Goal: Information Seeking & Learning: Stay updated

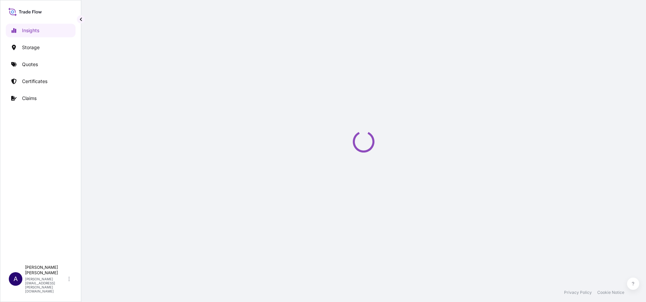
select select "2025"
